Goal: Find specific fact: Find contact information

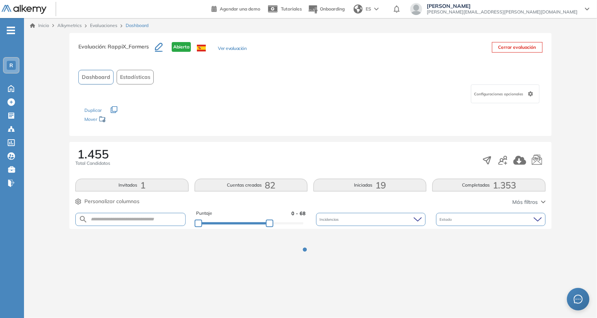
click at [269, 114] on div "Evaluación : RappiX_Farmers Abierta Ver evaluación Cerrar evaluación Dashboard …" at bounding box center [310, 157] width 567 height 248
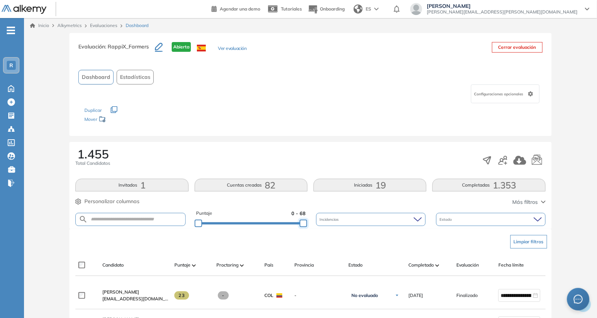
drag, startPoint x: 266, startPoint y: 218, endPoint x: 345, endPoint y: 194, distance: 83.1
click at [341, 222] on div "Puntaje 0 - 68 Incidencias Estado" at bounding box center [310, 219] width 470 height 19
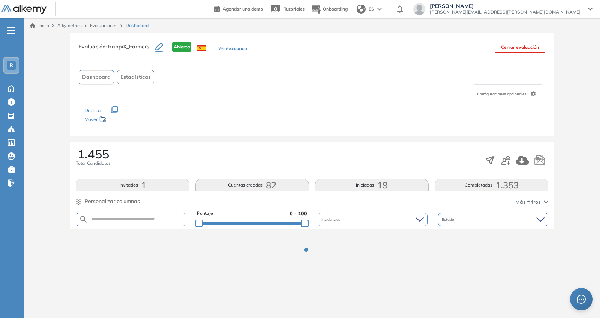
click at [286, 108] on div "Duplicar" at bounding box center [312, 106] width 455 height 7
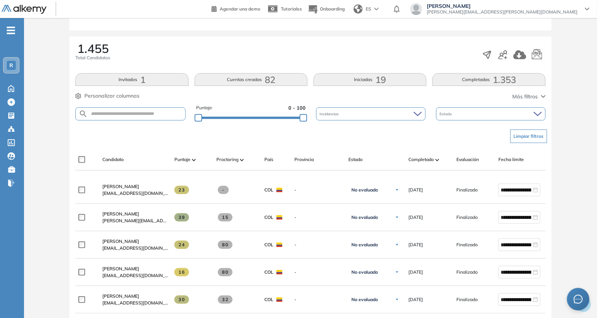
scroll to position [109, 0]
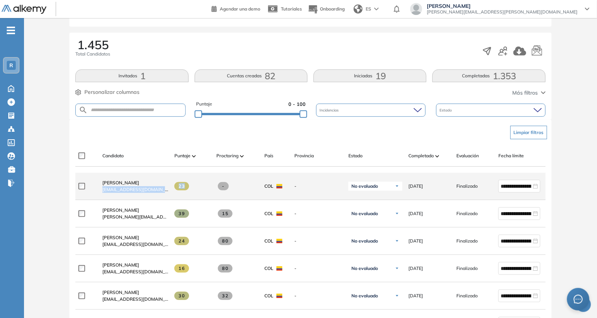
drag, startPoint x: 99, startPoint y: 193, endPoint x: 186, endPoint y: 198, distance: 87.2
click at [186, 198] on div "**********" at bounding box center [327, 186] width 504 height 27
click at [94, 192] on div at bounding box center [87, 186] width 18 height 19
drag, startPoint x: 101, startPoint y: 192, endPoint x: 173, endPoint y: 200, distance: 72.9
click at [173, 200] on div "**********" at bounding box center [327, 186] width 504 height 27
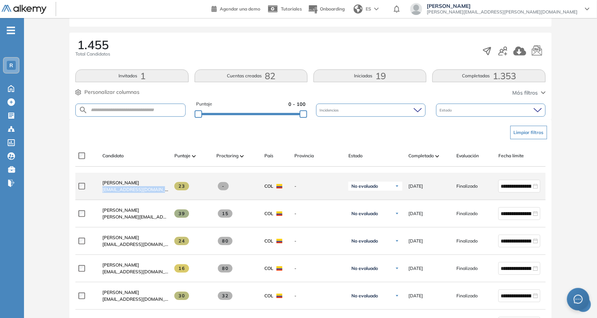
copy div "[EMAIL_ADDRESS][DOMAIN_NAME]"
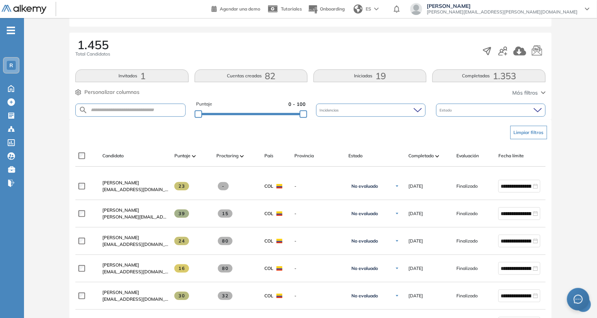
click at [178, 55] on div "1.455 Total Candidatos" at bounding box center [310, 51] width 470 height 25
